Goal: Task Accomplishment & Management: Manage account settings

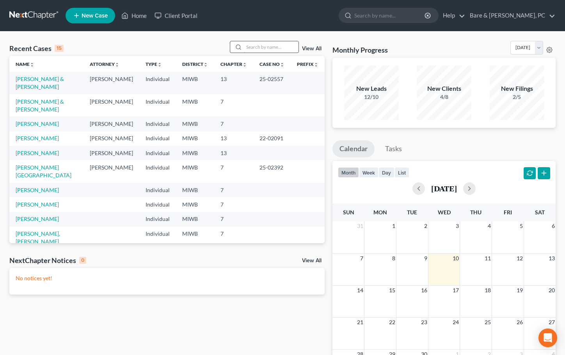
click at [249, 50] on input "search" at bounding box center [271, 46] width 55 height 11
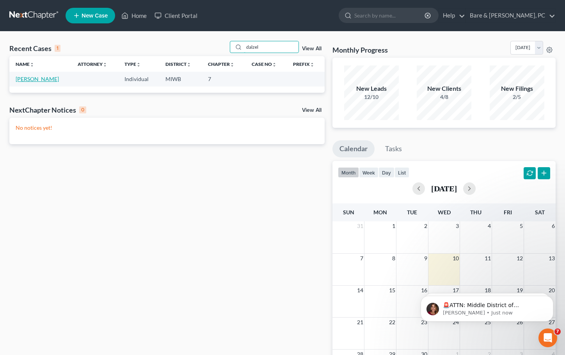
type input "dalzel"
click at [38, 80] on link "[PERSON_NAME]" at bounding box center [37, 79] width 43 height 7
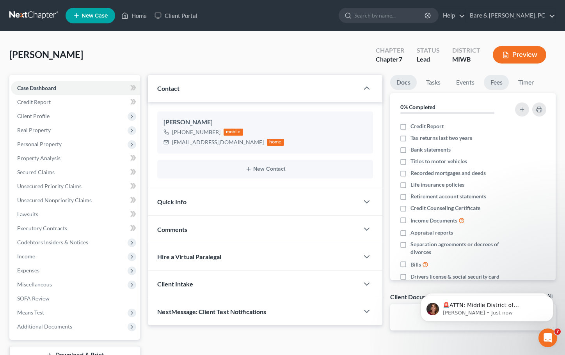
click at [496, 82] on link "Fees" at bounding box center [496, 82] width 25 height 15
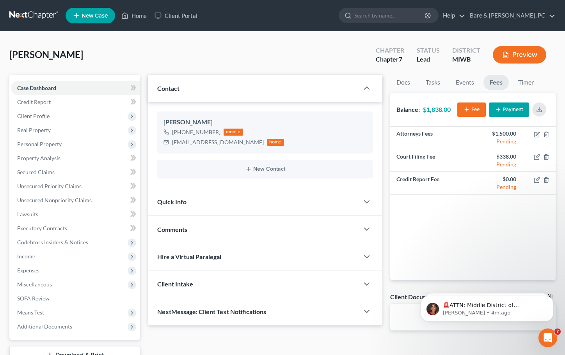
click at [512, 111] on button "Payment" at bounding box center [509, 110] width 40 height 14
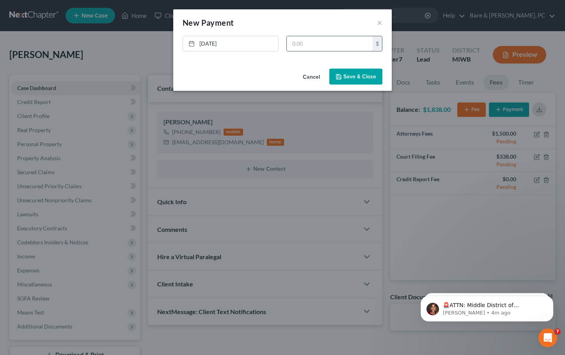
click at [300, 41] on input "text" at bounding box center [330, 43] width 86 height 15
type input "1,838.00"
click at [366, 77] on button "Save & Close" at bounding box center [355, 77] width 53 height 16
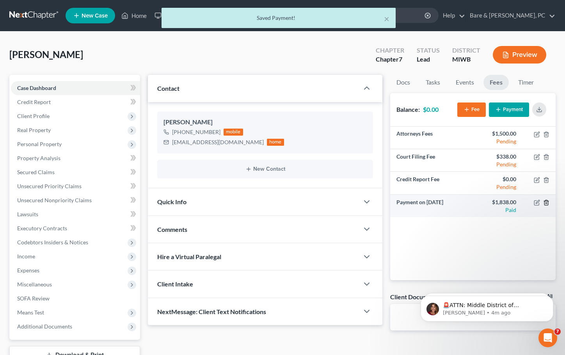
click at [546, 203] on line "button" at bounding box center [546, 204] width 0 height 2
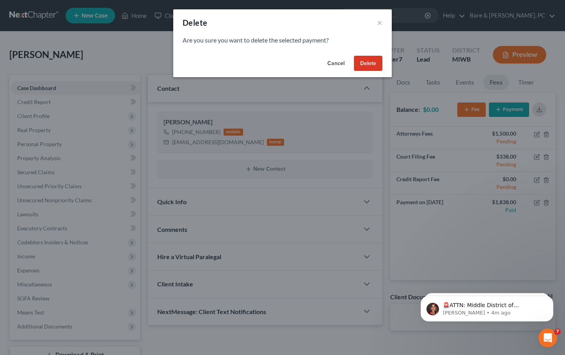
click at [370, 62] on button "Delete" at bounding box center [368, 64] width 28 height 16
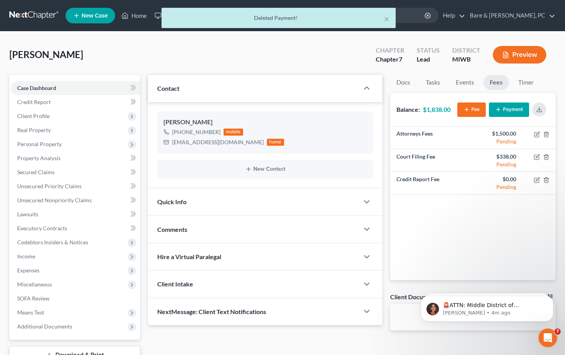
click at [512, 107] on button "Payment" at bounding box center [509, 110] width 40 height 14
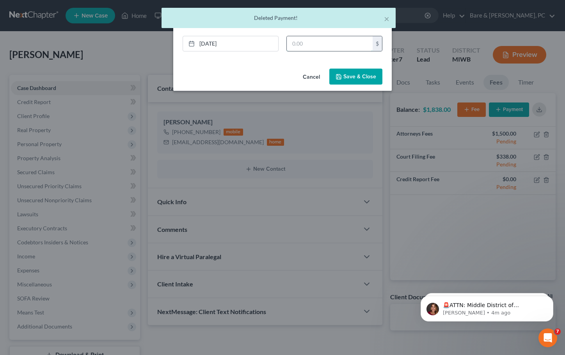
click at [311, 41] on input "text" at bounding box center [330, 43] width 86 height 15
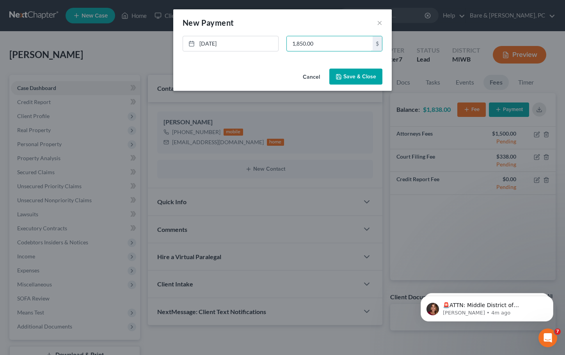
type input "1,850.00"
click at [350, 76] on button "Save & Close" at bounding box center [355, 77] width 53 height 16
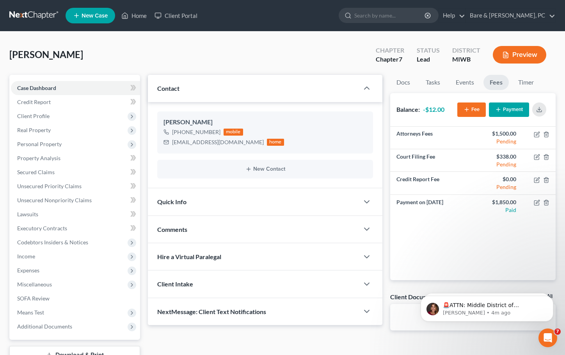
click at [517, 108] on button "Payment" at bounding box center [509, 110] width 40 height 14
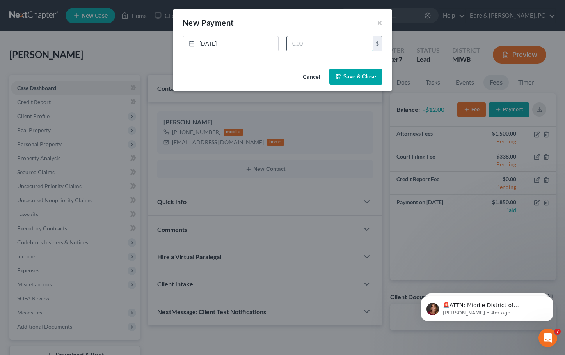
click at [309, 42] on input "text" at bounding box center [330, 43] width 86 height 15
type input "012.00"
click at [352, 78] on button "Save & Close" at bounding box center [355, 77] width 53 height 16
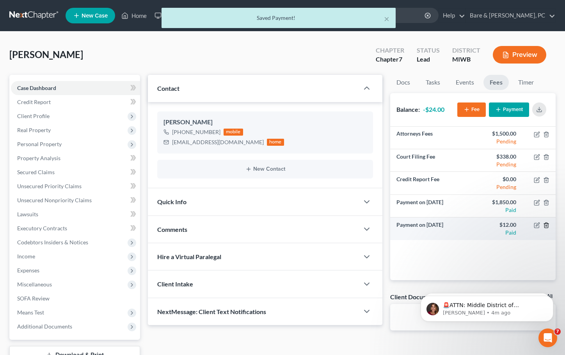
click at [545, 226] on icon "button" at bounding box center [546, 225] width 6 height 6
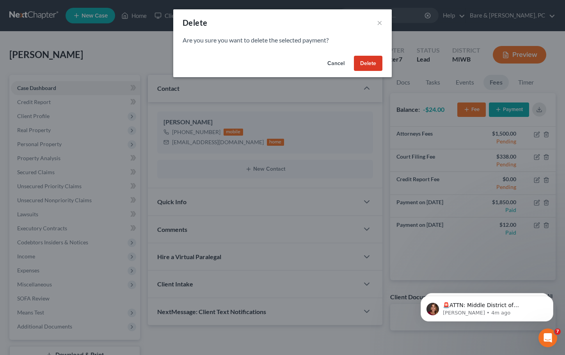
click at [370, 60] on button "Delete" at bounding box center [368, 64] width 28 height 16
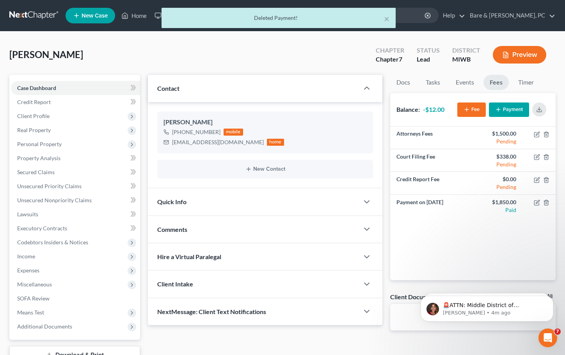
click at [464, 108] on icon "button" at bounding box center [467, 110] width 6 height 6
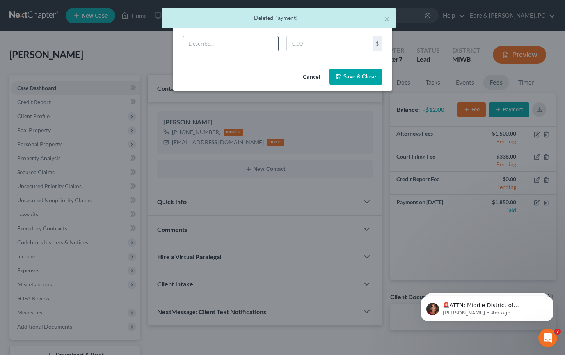
click at [226, 46] on input "text" at bounding box center [230, 43] width 95 height 15
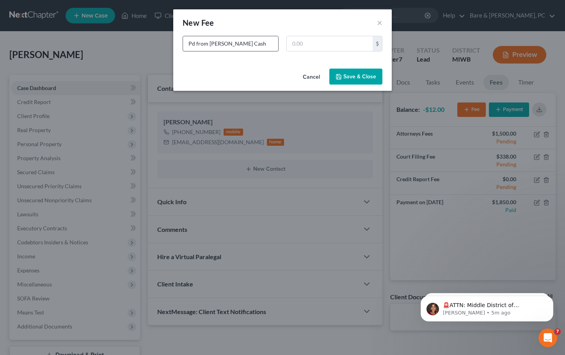
type input "Pd from [PERSON_NAME] Cash"
type input "12.00"
click at [346, 77] on button "Save & Close" at bounding box center [355, 77] width 53 height 16
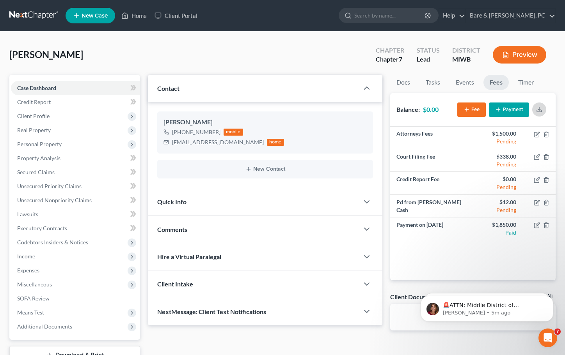
click at [537, 110] on icon "button" at bounding box center [539, 110] width 6 height 6
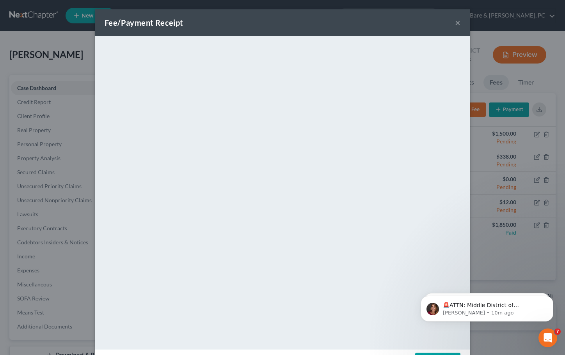
click at [456, 23] on button "×" at bounding box center [457, 22] width 5 height 9
